Goal: Navigation & Orientation: Find specific page/section

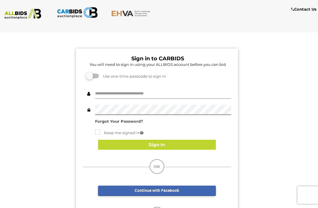
click at [109, 91] on input "text" at bounding box center [163, 94] width 136 height 10
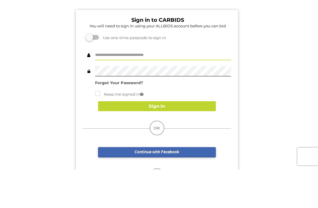
type input "**********"
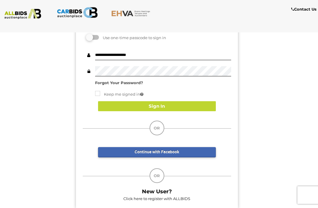
click at [114, 106] on button "Sign In" at bounding box center [157, 106] width 118 height 10
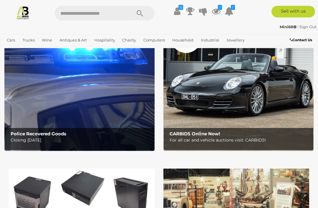
scroll to position [45, 0]
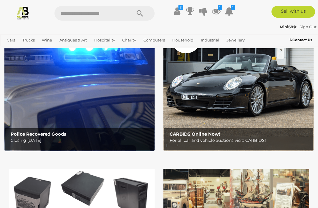
click at [42, 134] on b "Police Recovered Goods" at bounding box center [39, 134] width 56 height 6
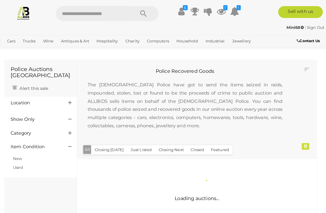
scroll to position [1, 0]
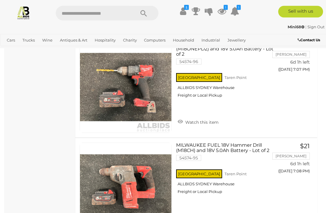
scroll to position [840, 0]
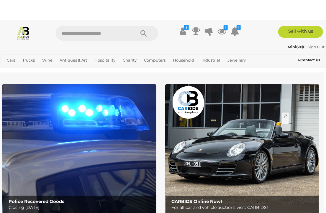
scroll to position [0, 3]
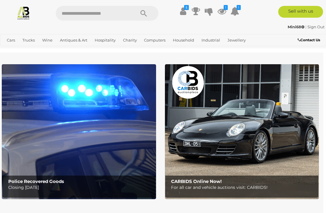
click at [0, 0] on link "Sydney Car Auctions" at bounding box center [0, 0] width 0 height 0
